Goal: Task Accomplishment & Management: Manage account settings

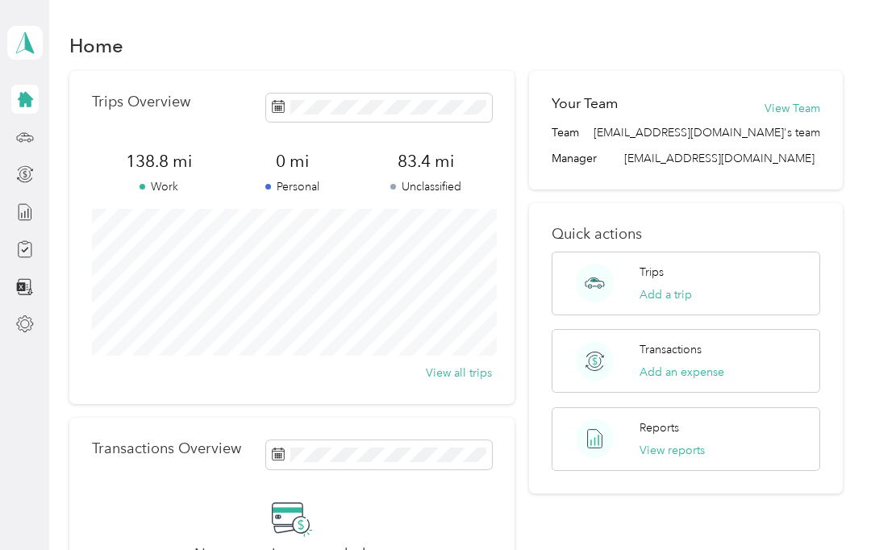
click at [679, 296] on button "Add a trip" at bounding box center [666, 294] width 52 height 17
